Goal: Task Accomplishment & Management: Manage account settings

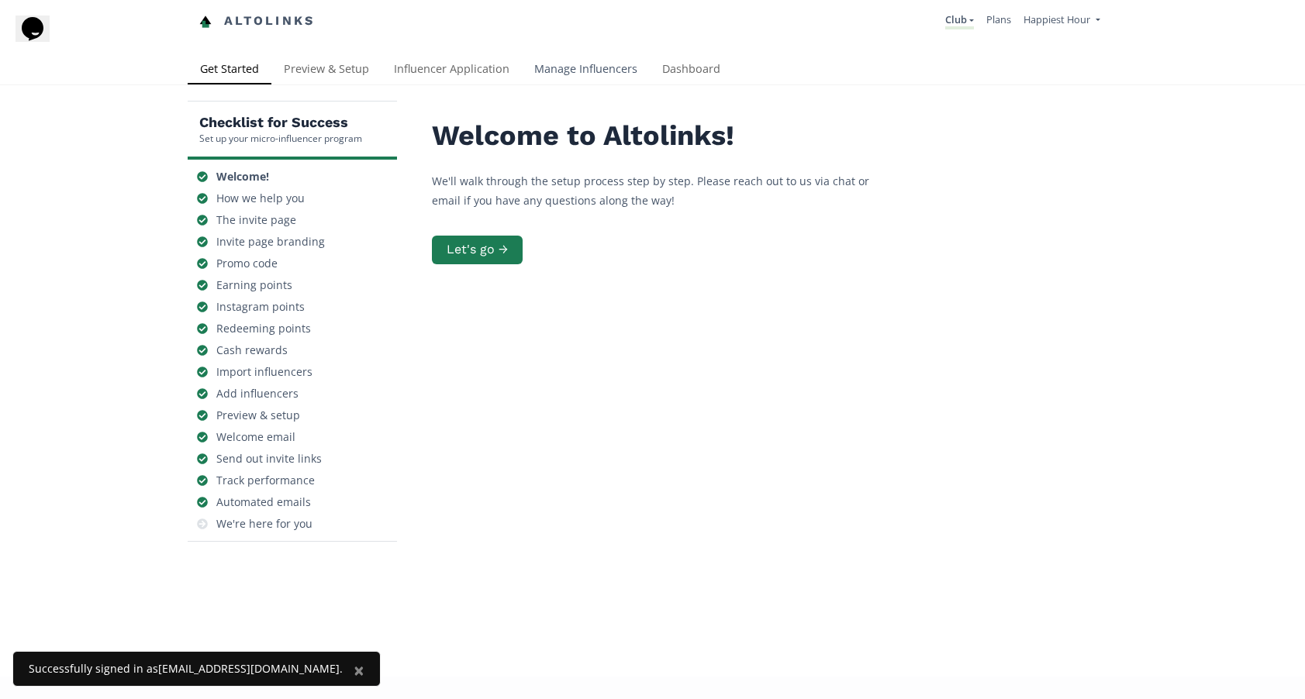
click at [602, 60] on link "Manage Influencers" at bounding box center [586, 70] width 128 height 31
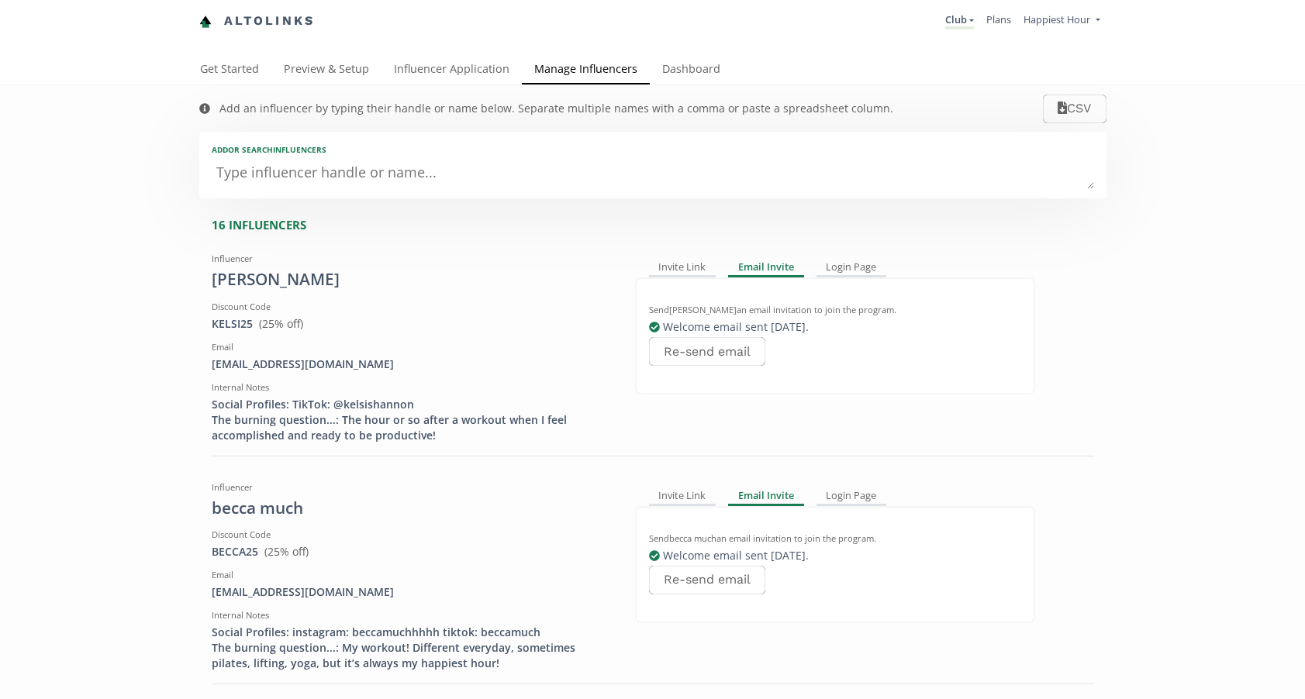
click at [602, 67] on link "Manage Influencers" at bounding box center [586, 70] width 128 height 31
click at [697, 66] on link "Dashboard" at bounding box center [691, 70] width 83 height 31
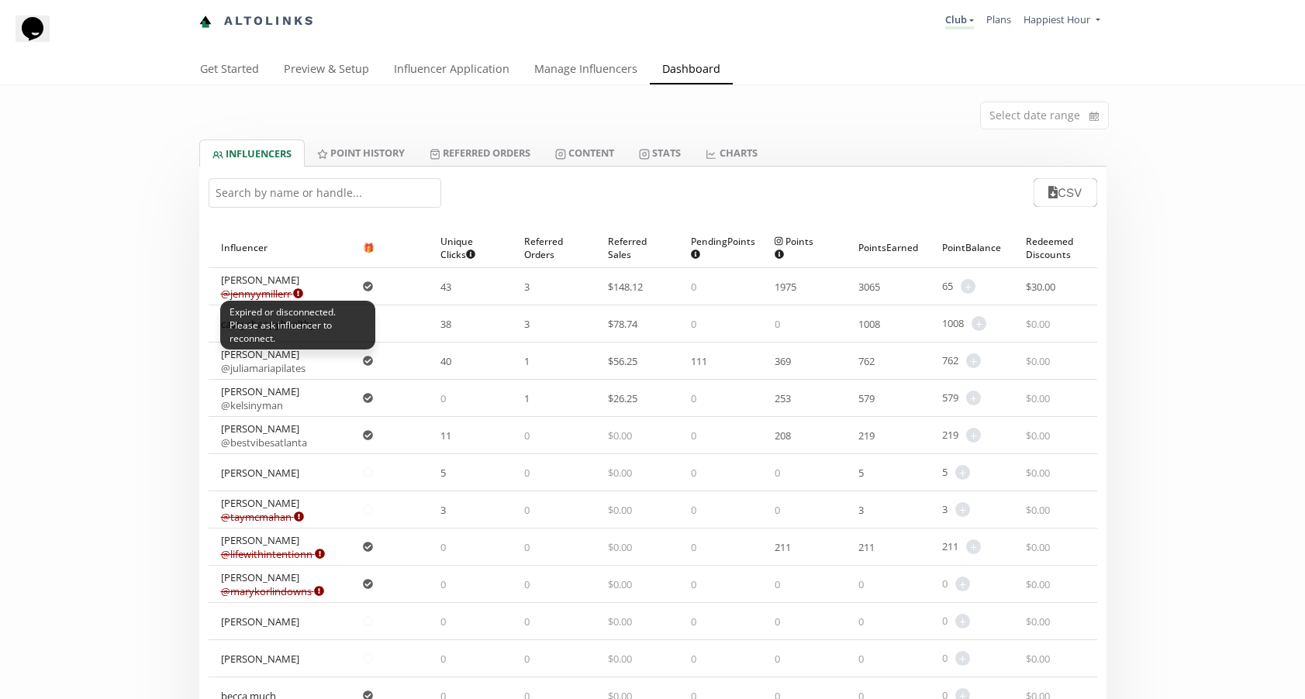
click at [298, 292] on icon at bounding box center [298, 293] width 10 height 10
click at [323, 281] on div "Jenny Miller @ jennyymillerr Expired or disconnected. Please ask influencer to …" at bounding box center [280, 286] width 143 height 36
click at [250, 281] on div "Jenny Miller @ jennyymillerr Expired or disconnected. Please ask influencer to …" at bounding box center [262, 287] width 82 height 28
click at [1050, 283] on span "$ 30.00" at bounding box center [1040, 287] width 29 height 14
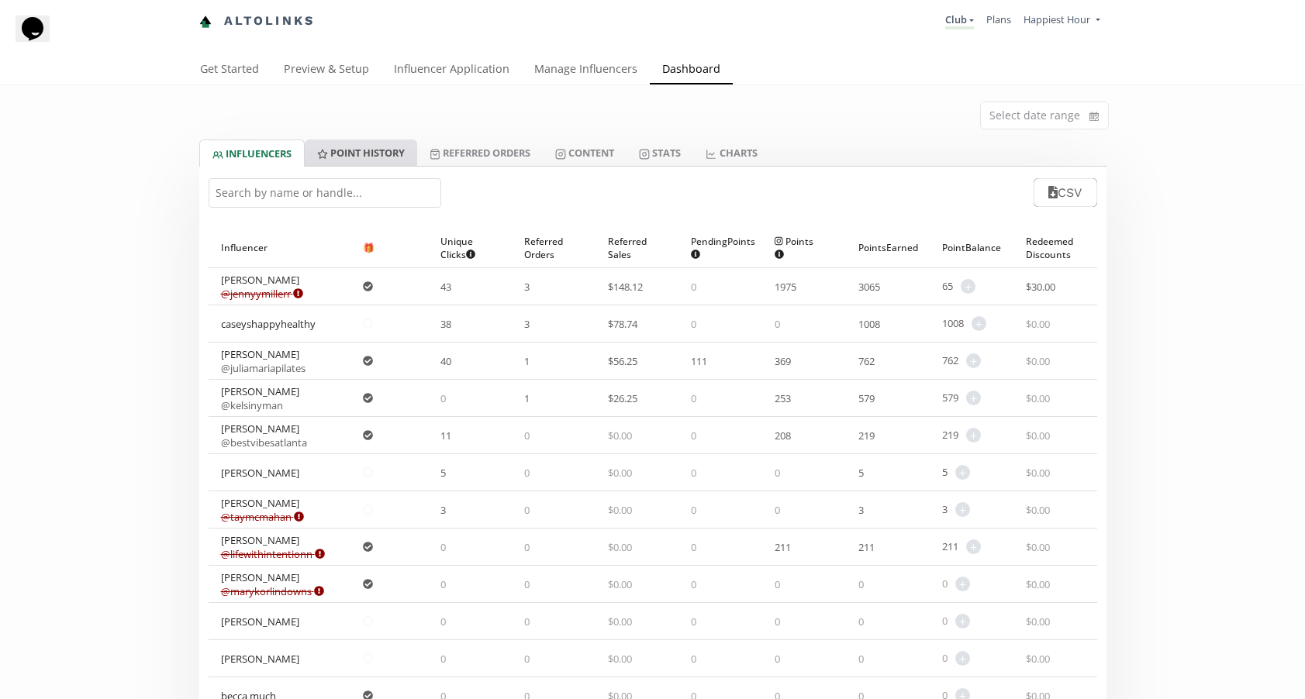
click at [382, 158] on link "Point HISTORY" at bounding box center [361, 153] width 112 height 26
